Goal: Communication & Community: Answer question/provide support

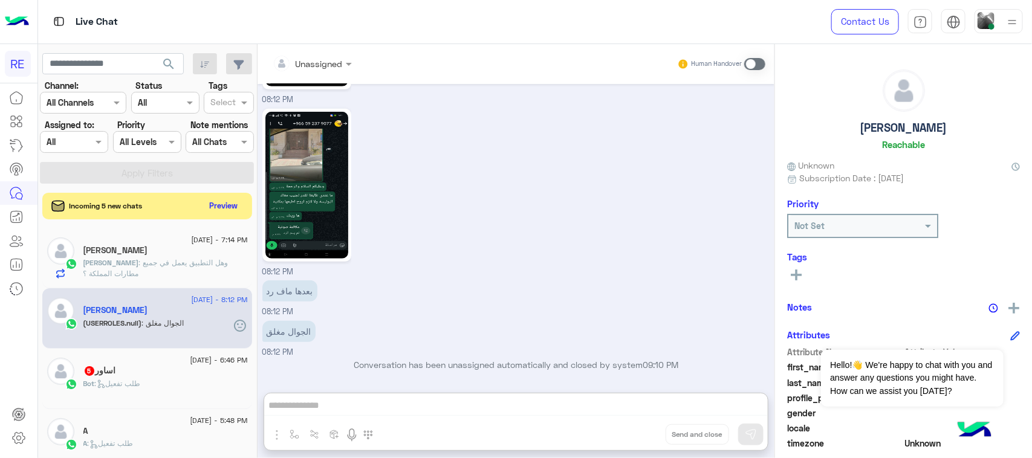
scroll to position [2509, 0]
click at [306, 147] on img at bounding box center [306, 185] width 83 height 147
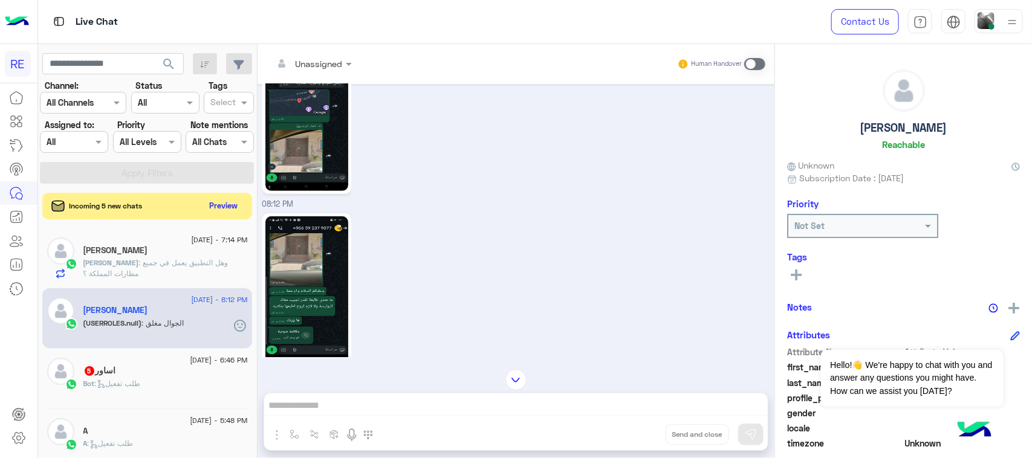
scroll to position [2228, 0]
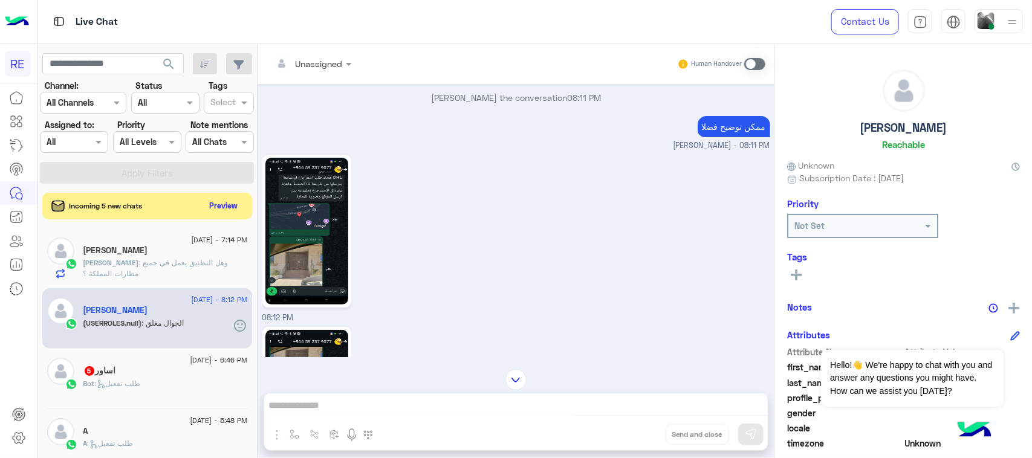
click at [305, 235] on img at bounding box center [306, 231] width 83 height 147
click at [224, 209] on button "Preview" at bounding box center [224, 205] width 37 height 16
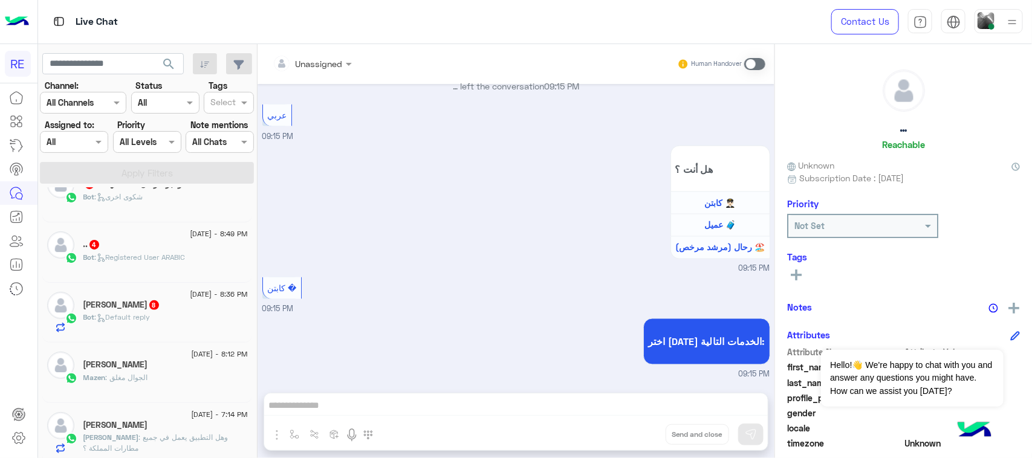
scroll to position [76, 0]
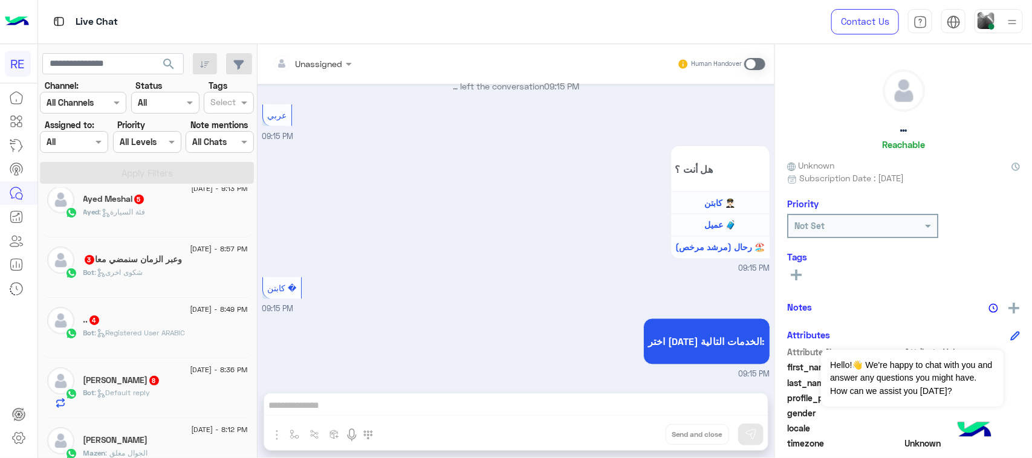
click at [164, 272] on div "Bot : شكوى اخرى" at bounding box center [165, 277] width 164 height 21
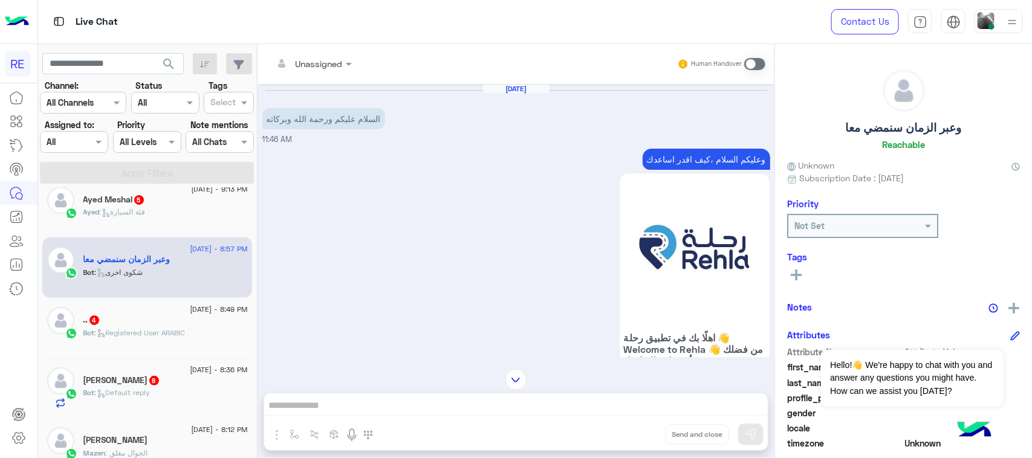
scroll to position [76, 0]
click at [181, 346] on div "Bot : Registered User ARABIC" at bounding box center [165, 337] width 164 height 21
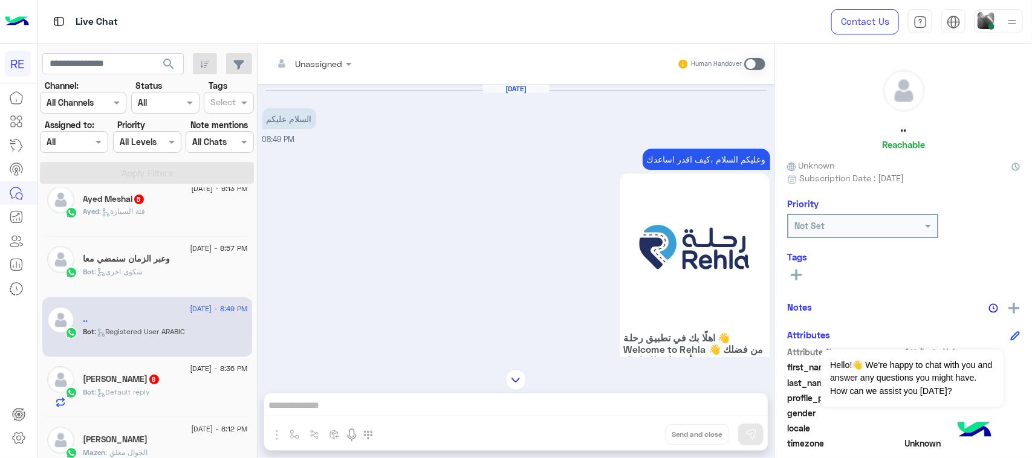
click at [700, 158] on p "وعليكم السلام ،كيف اقدر اساعدك" at bounding box center [707, 159] width 128 height 21
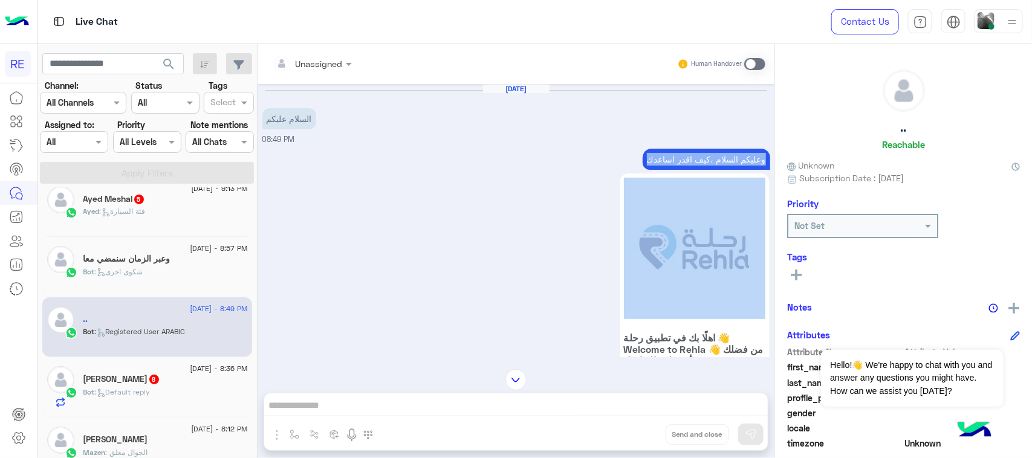
click at [700, 158] on p "وعليكم السلام ،كيف اقدر اساعدك" at bounding box center [707, 159] width 128 height 21
copy div "وعليكم السلام ،كيف اقدر اساعدك"
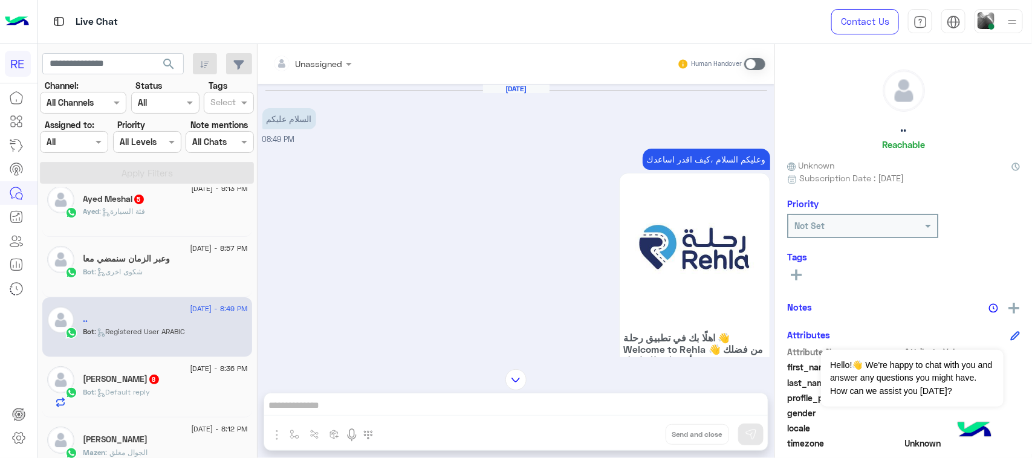
click at [753, 63] on span at bounding box center [754, 64] width 21 height 12
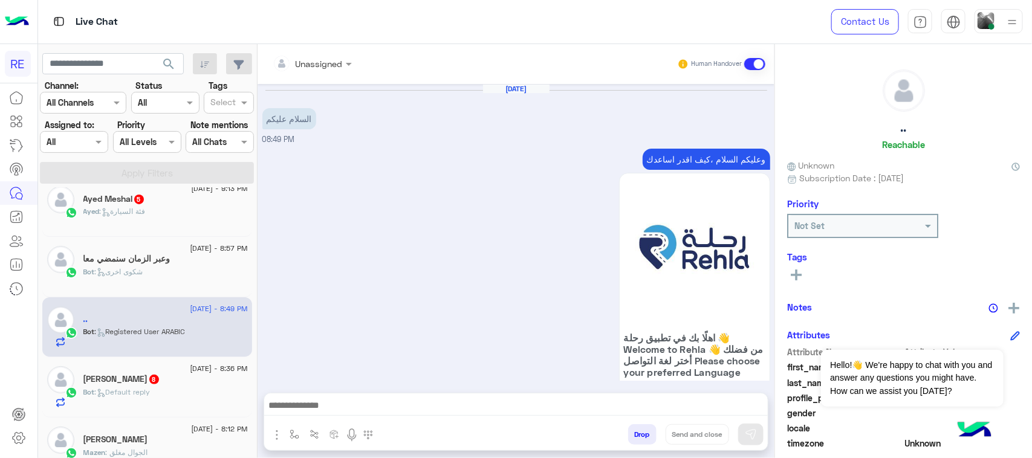
scroll to position [562, 0]
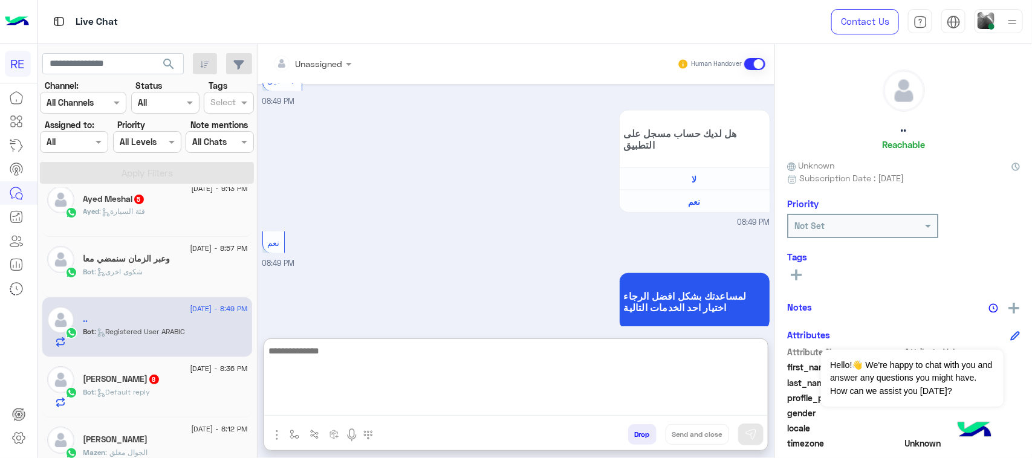
click at [273, 405] on textarea at bounding box center [516, 379] width 504 height 73
paste textarea "**********"
type textarea "**********"
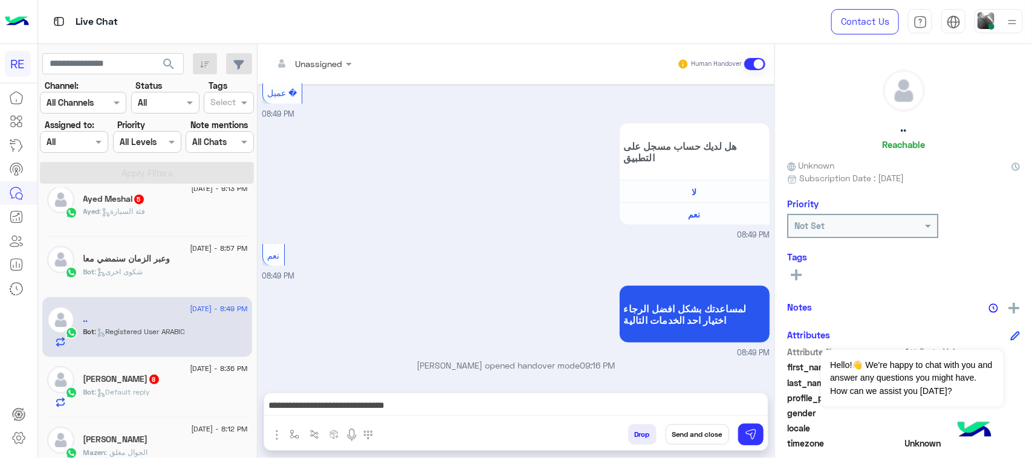
click at [765, 441] on div "Drop Send and close" at bounding box center [575, 437] width 386 height 27
click at [751, 432] on img at bounding box center [751, 435] width 12 height 12
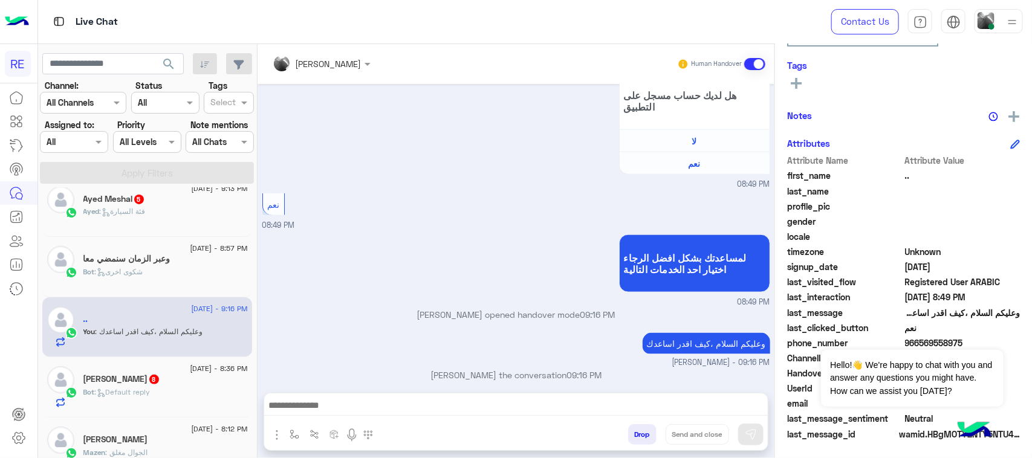
scroll to position [623, 0]
